Goal: Navigation & Orientation: Find specific page/section

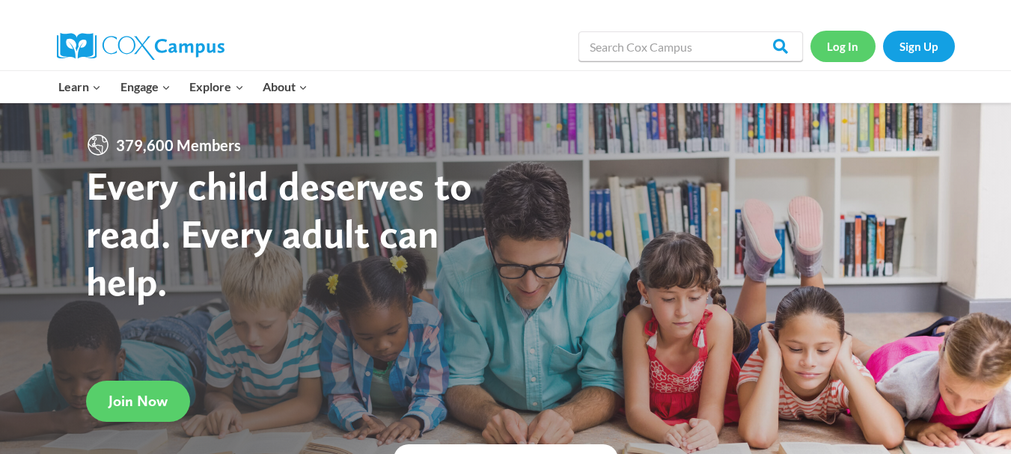
click at [844, 49] on link "Log In" at bounding box center [843, 46] width 65 height 31
click at [852, 40] on link "Log In" at bounding box center [843, 46] width 65 height 31
